Goal: Entertainment & Leisure: Consume media (video, audio)

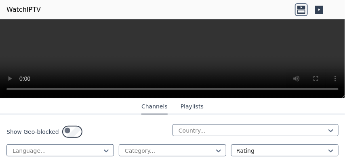
scroll to position [161, 0]
click at [230, 102] on div "WatchIPTV - Free IPTV streams from across the world [DOMAIN_NAME] does not host…" at bounding box center [172, 88] width 345 height 139
click at [197, 115] on button "Playlists" at bounding box center [191, 106] width 23 height 15
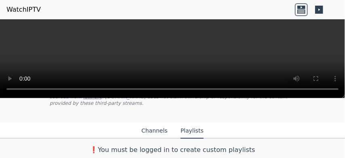
click at [156, 124] on button "Channels" at bounding box center [154, 131] width 26 height 15
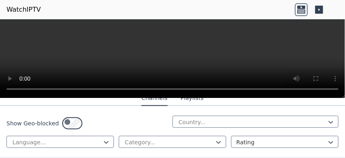
scroll to position [8942, 0]
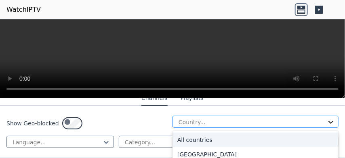
click at [327, 118] on icon at bounding box center [331, 122] width 8 height 8
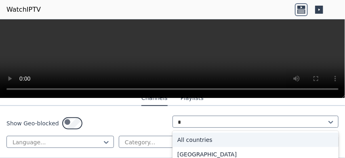
type input "**"
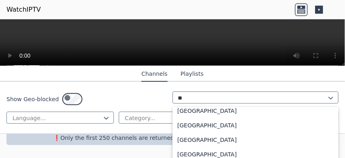
scroll to position [8902, 0]
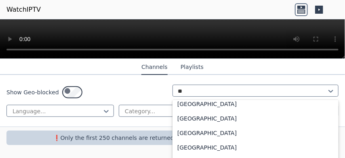
drag, startPoint x: 343, startPoint y: 99, endPoint x: 340, endPoint y: 10, distance: 88.5
click at [340, 10] on body "WatchIPTV WatchIPTV - Free IPTV streams from across the world [DOMAIN_NAME] doe…" at bounding box center [172, 79] width 345 height 158
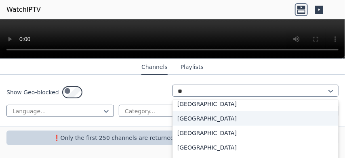
click at [207, 126] on div "[GEOGRAPHIC_DATA]" at bounding box center [255, 118] width 166 height 15
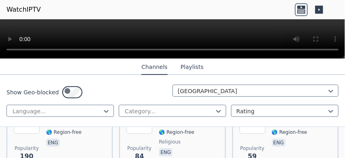
scroll to position [161, 0]
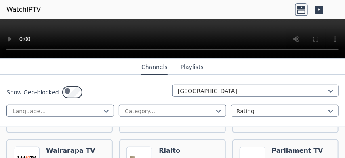
drag, startPoint x: 344, startPoint y: 59, endPoint x: 336, endPoint y: -7, distance: 66.2
click at [336, 0] on html "WatchIPTV WatchIPTV - Free IPTV streams from across the world [DOMAIN_NAME] doe…" at bounding box center [172, 79] width 345 height 158
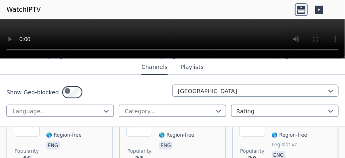
scroll to position [195, 0]
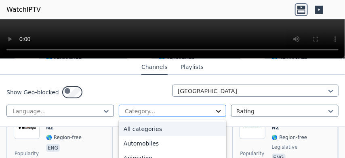
click at [216, 115] on icon at bounding box center [218, 111] width 8 height 8
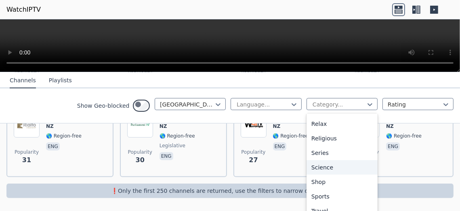
scroll to position [329, 0]
click at [306, 158] on div "Sports" at bounding box center [341, 196] width 71 height 15
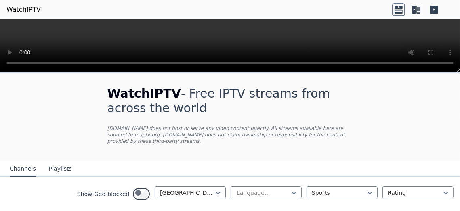
click at [279, 99] on div "WatchIPTV - Free IPTV streams from across the world [DOMAIN_NAME] does not host…" at bounding box center [230, 162] width 460 height 179
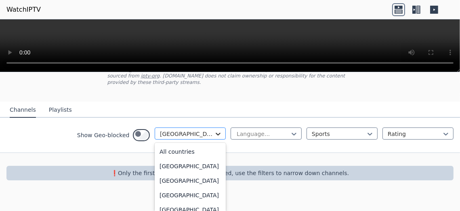
click at [214, 130] on icon at bounding box center [218, 134] width 8 height 8
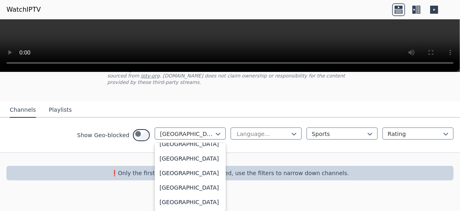
scroll to position [3377, 0]
click at [155, 79] on div "[GEOGRAPHIC_DATA]" at bounding box center [190, 71] width 71 height 15
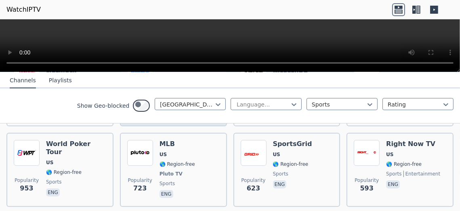
scroll to position [111, 0]
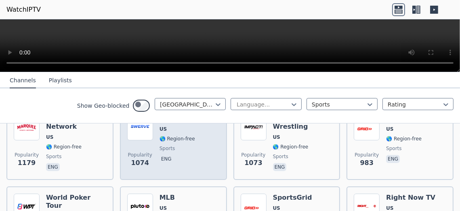
click at [184, 123] on h6 "Swerve Sports" at bounding box center [185, 119] width 53 height 8
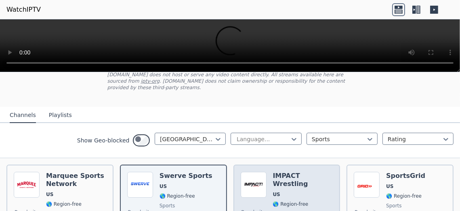
scroll to position [107, 0]
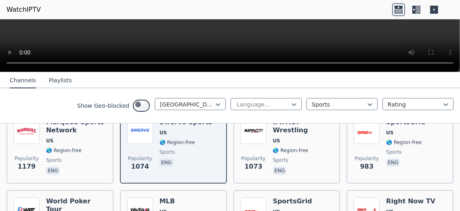
click at [67, 87] on button "Playlists" at bounding box center [60, 80] width 23 height 15
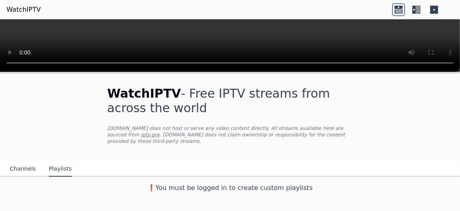
scroll to position [0, 0]
click at [344, 13] on icon at bounding box center [398, 9] width 13 height 13
